Goal: Navigation & Orientation: Find specific page/section

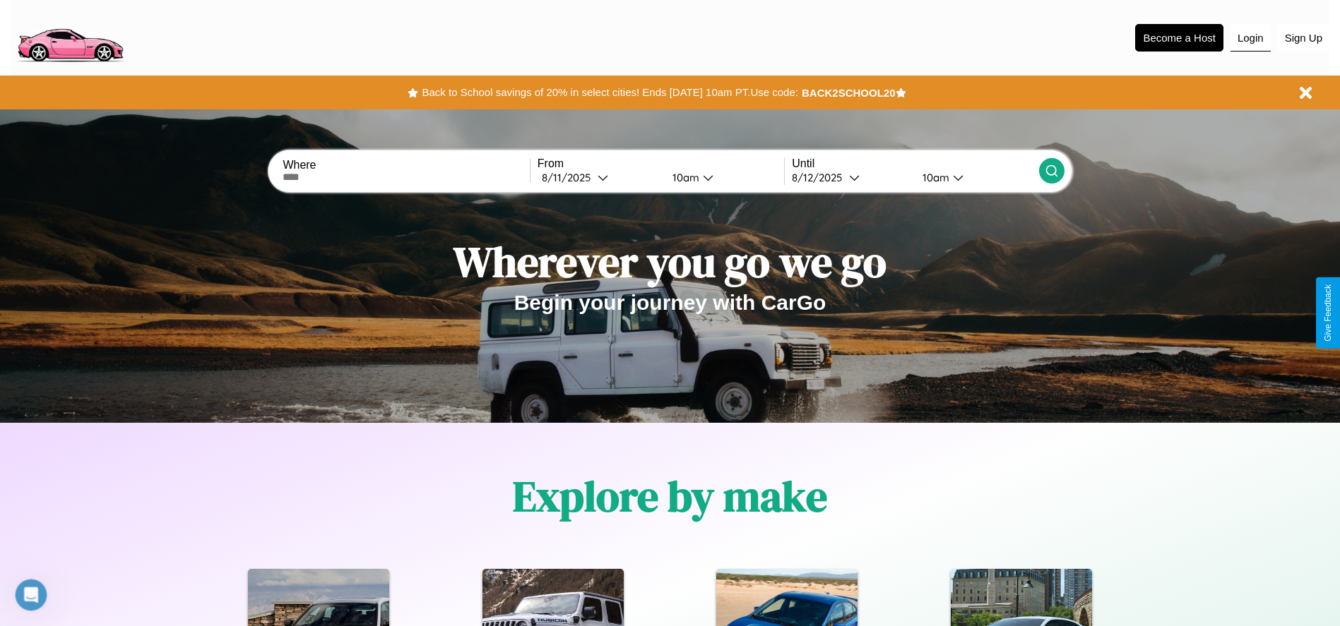
click at [1250, 37] on button "Login" at bounding box center [1250, 38] width 40 height 27
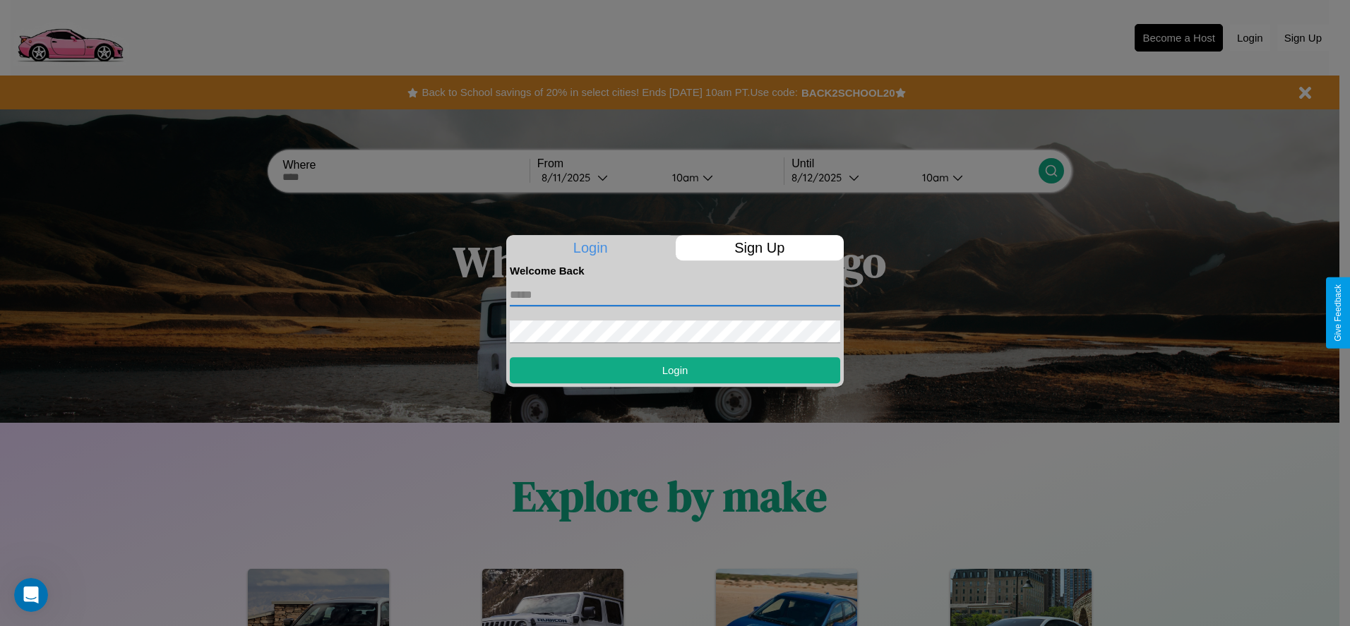
click at [675, 294] on input "text" at bounding box center [675, 295] width 331 height 23
type input "**********"
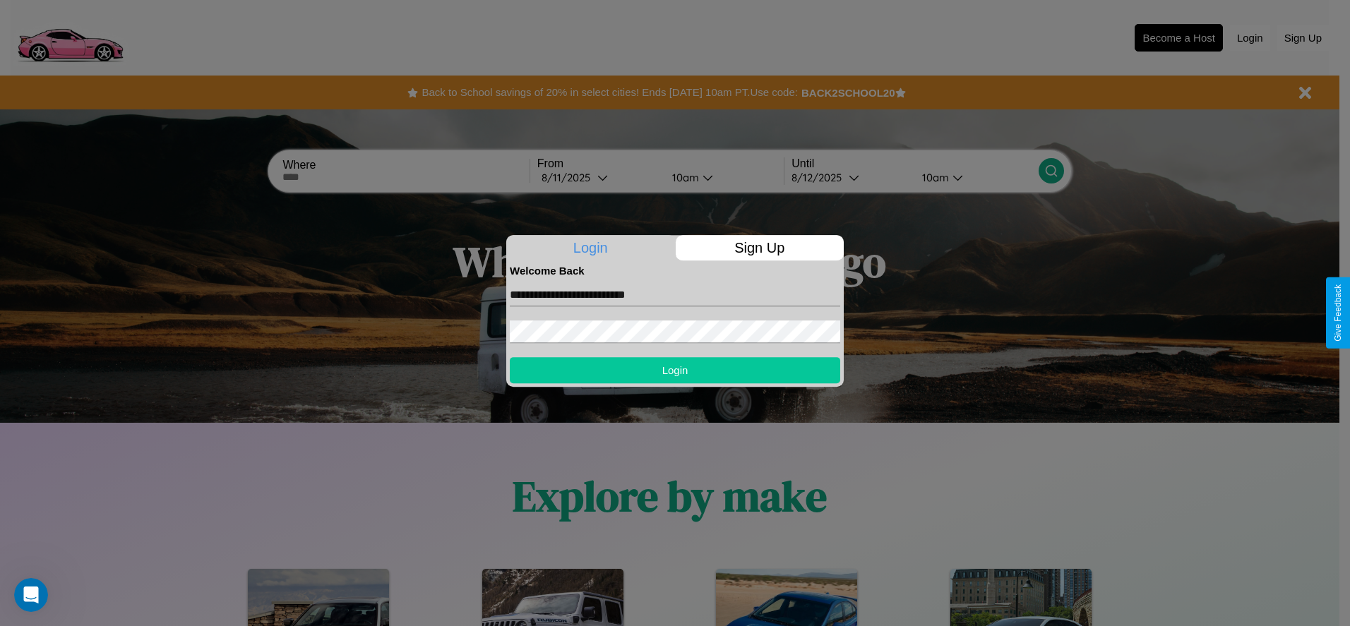
click at [675, 370] on button "Login" at bounding box center [675, 370] width 331 height 26
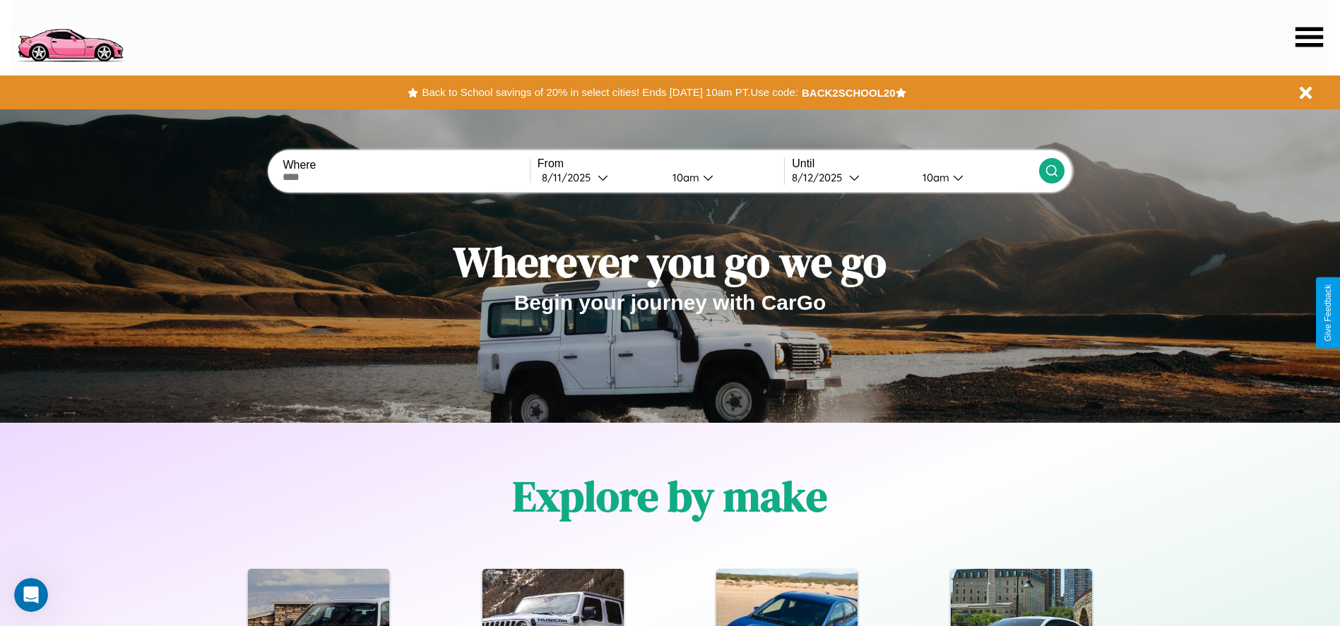
click at [1309, 37] on icon at bounding box center [1309, 37] width 28 height 20
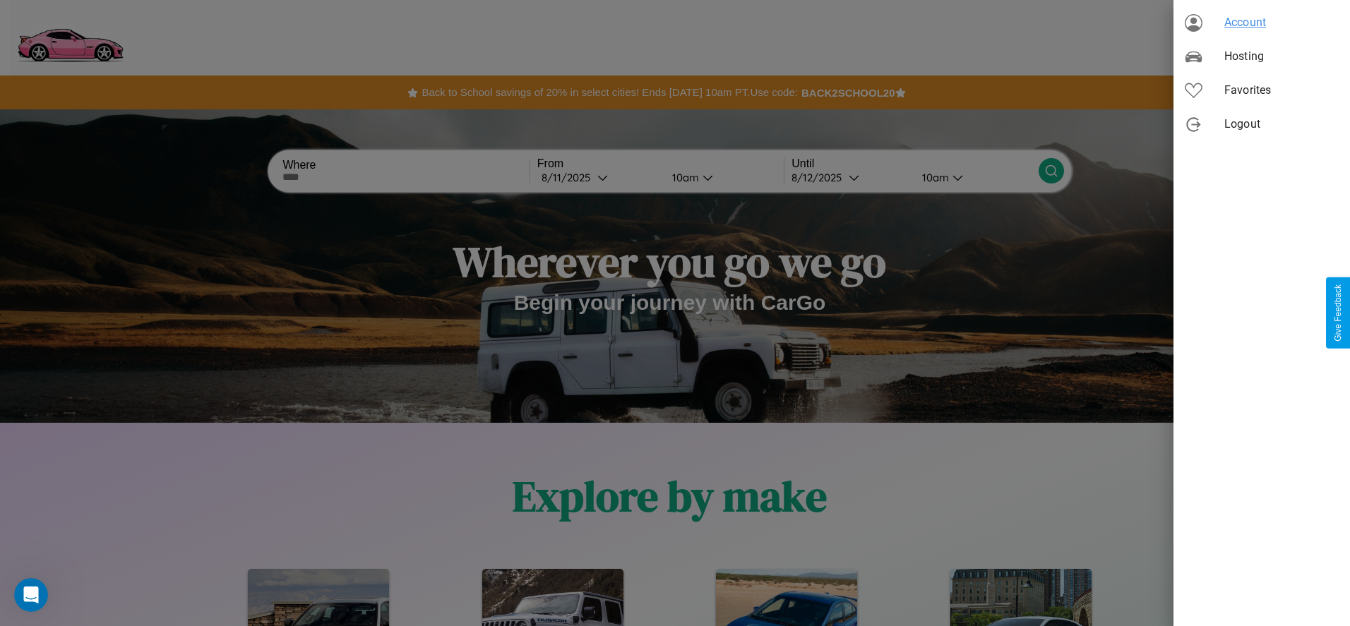
click at [1262, 23] on span "Account" at bounding box center [1282, 22] width 114 height 17
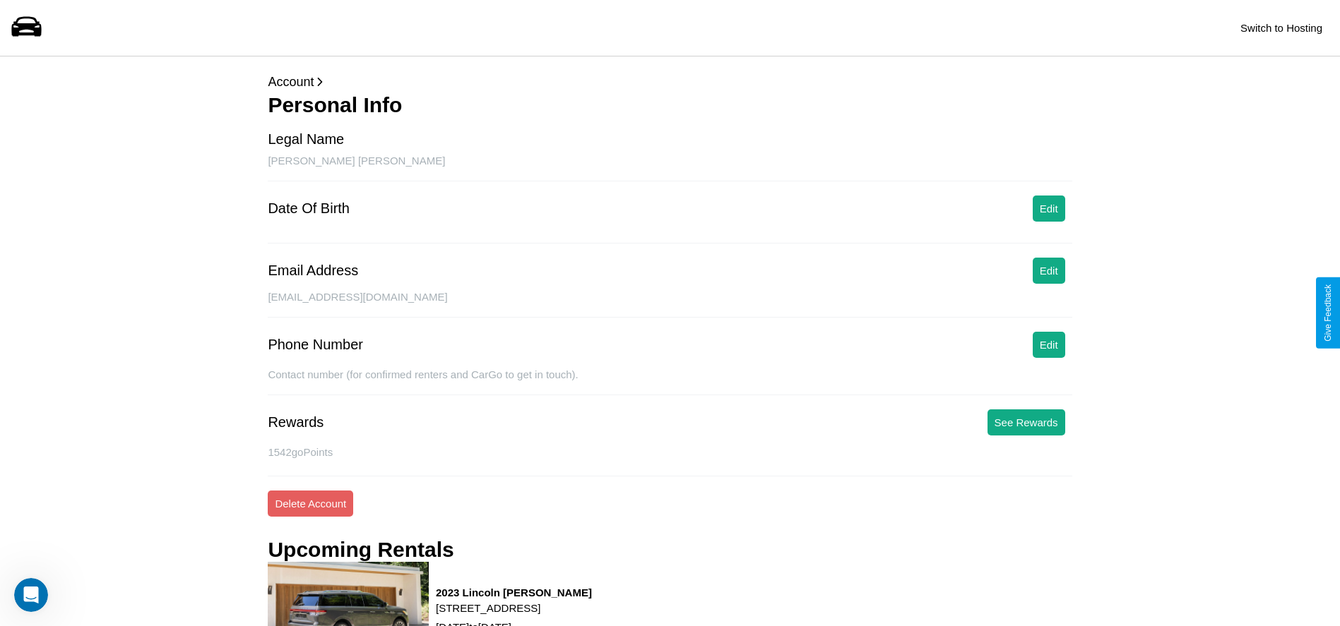
scroll to position [591, 0]
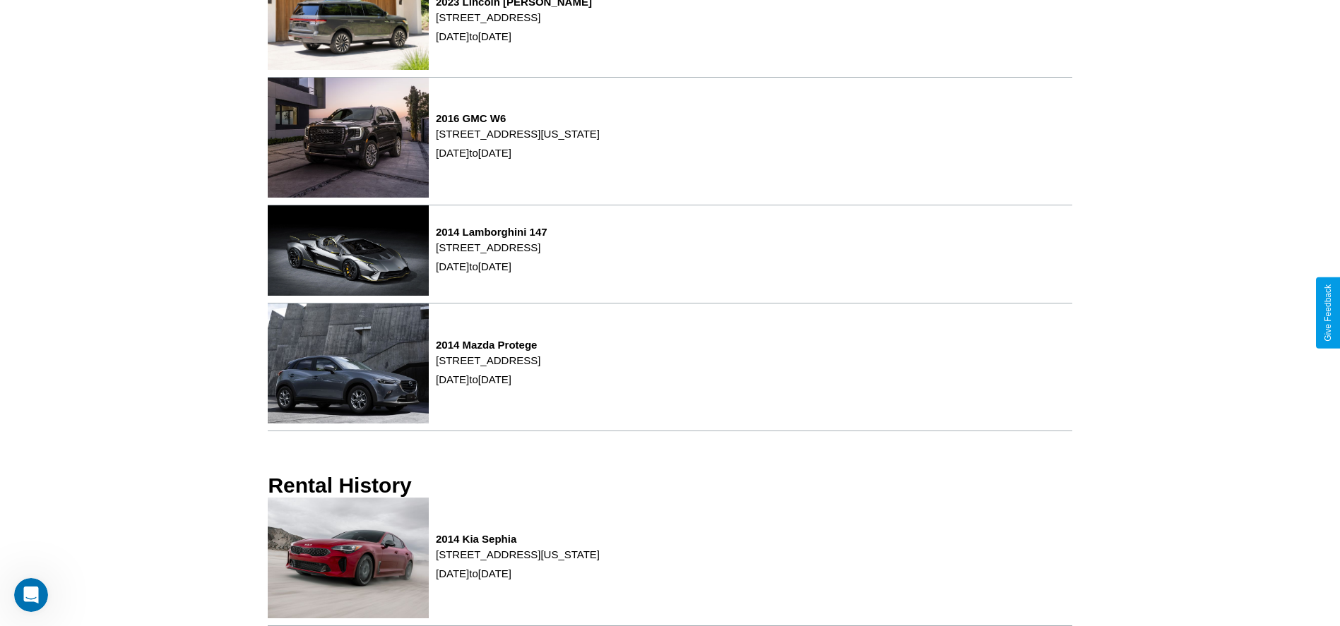
click at [600, 562] on p "[STREET_ADDRESS][US_STATE]" at bounding box center [518, 554] width 164 height 19
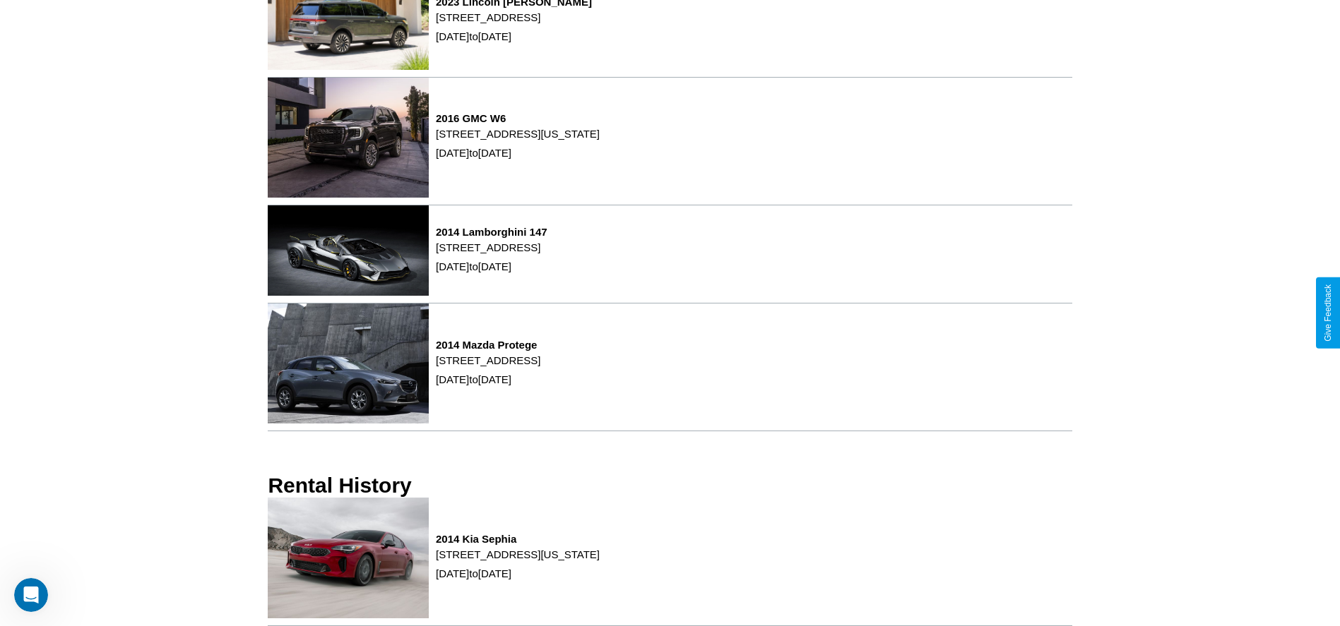
click at [600, 562] on p "[STREET_ADDRESS][US_STATE]" at bounding box center [518, 554] width 164 height 19
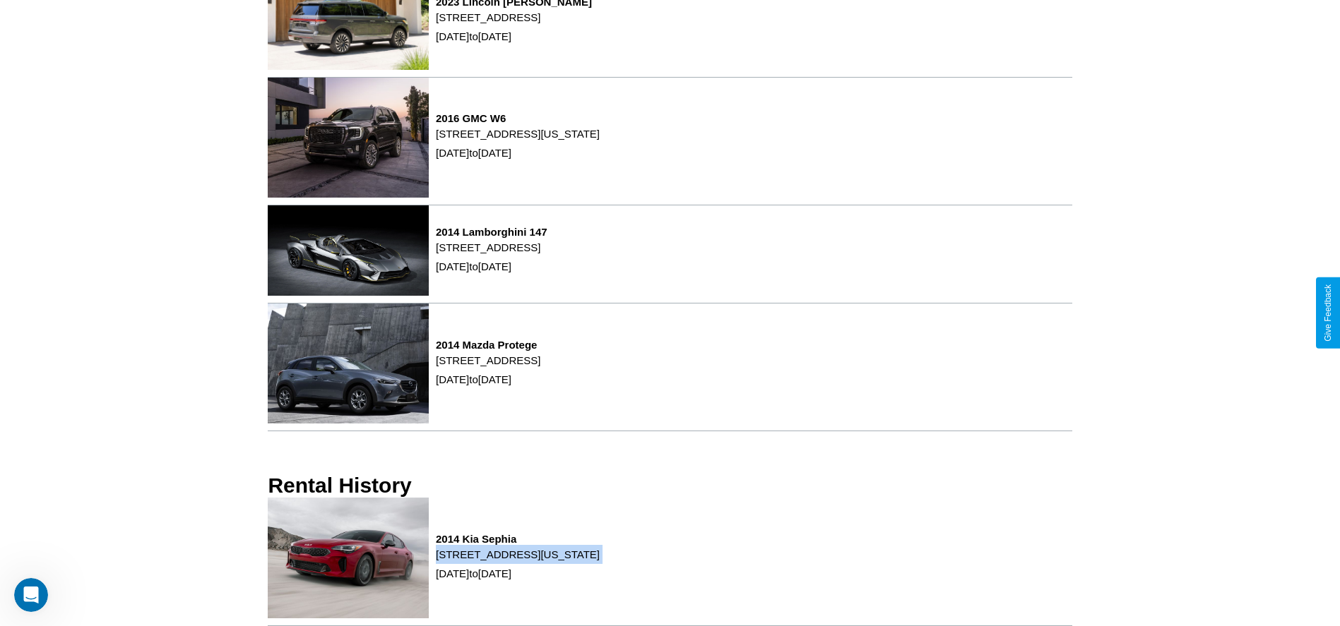
click at [600, 562] on p "[STREET_ADDRESS][US_STATE]" at bounding box center [518, 554] width 164 height 19
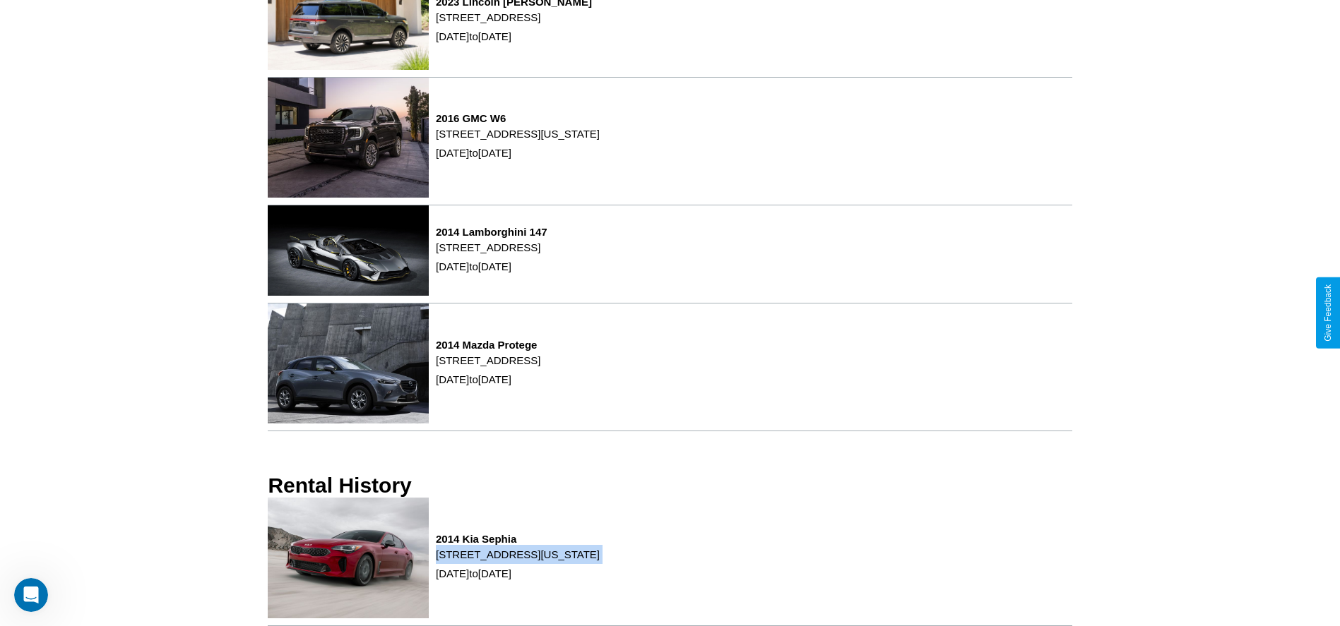
click at [600, 562] on p "[STREET_ADDRESS][US_STATE]" at bounding box center [518, 554] width 164 height 19
